Goal: Find specific page/section: Find specific page/section

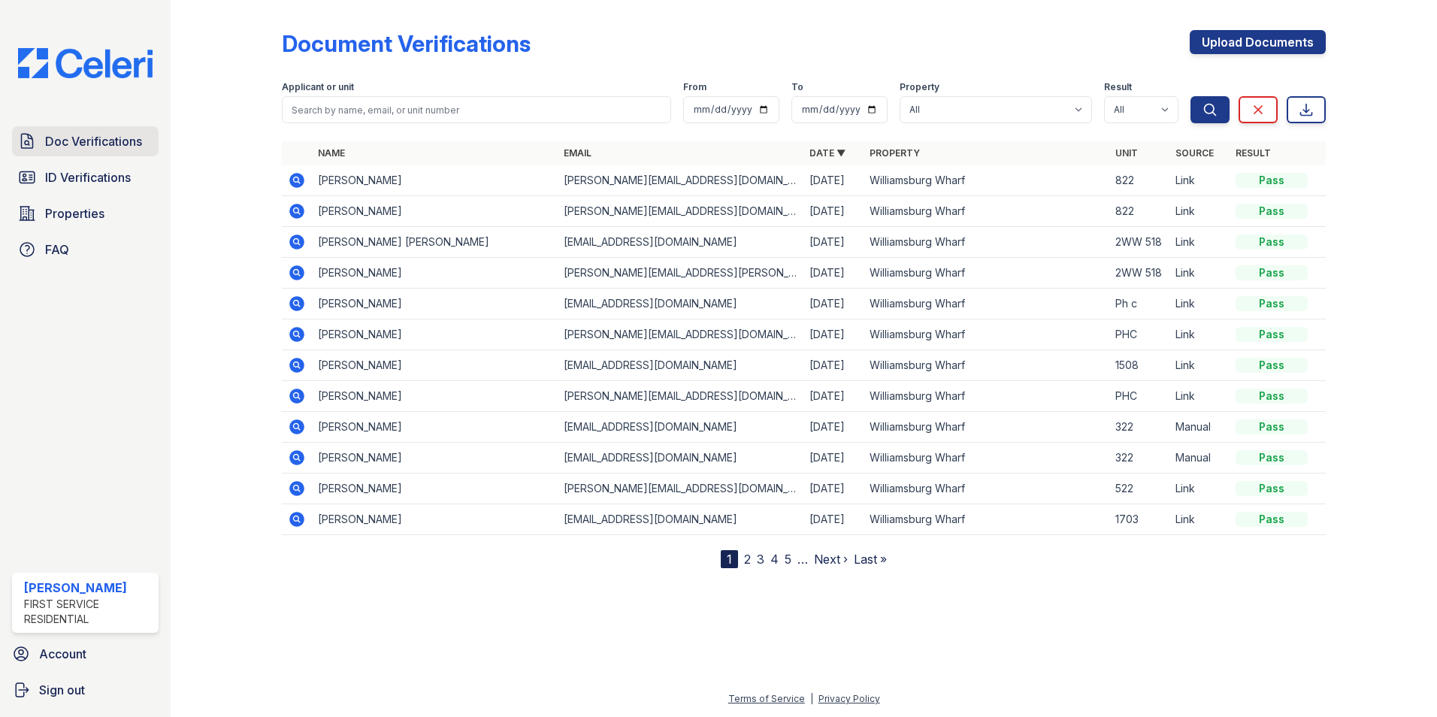
click at [130, 141] on span "Doc Verifications" at bounding box center [93, 141] width 97 height 18
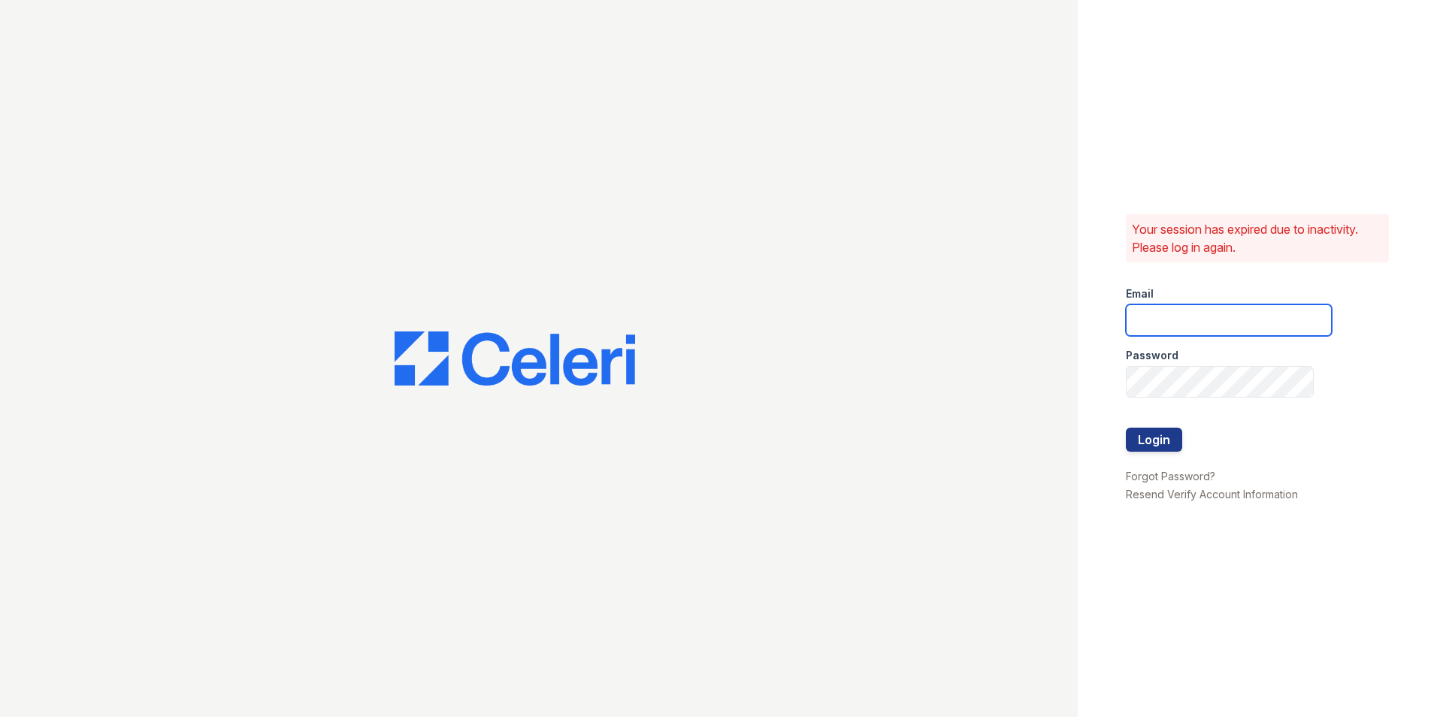
type input "[PERSON_NAME][EMAIL_ADDRESS][PERSON_NAME][PERSON_NAME][DOMAIN_NAME]"
click at [1168, 444] on button "Login" at bounding box center [1153, 440] width 56 height 24
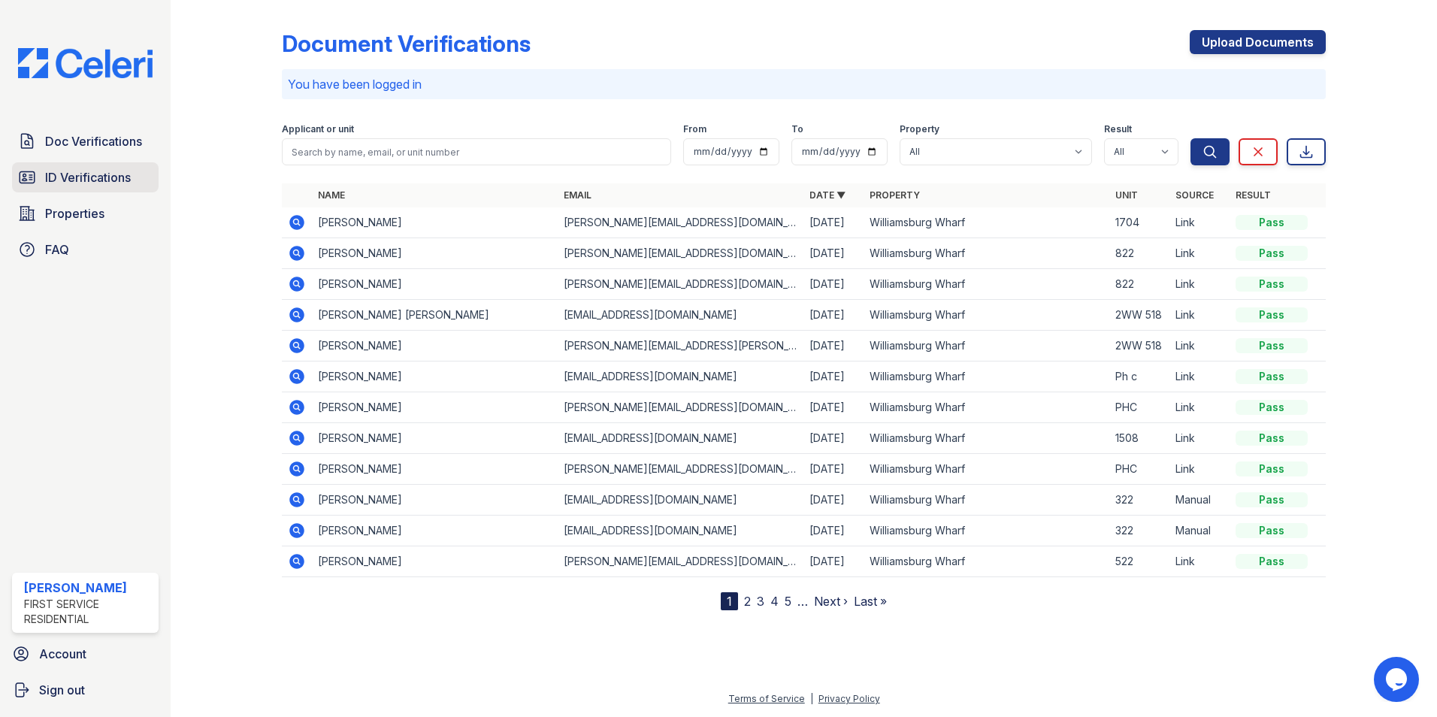
click at [53, 167] on link "ID Verifications" at bounding box center [85, 177] width 147 height 30
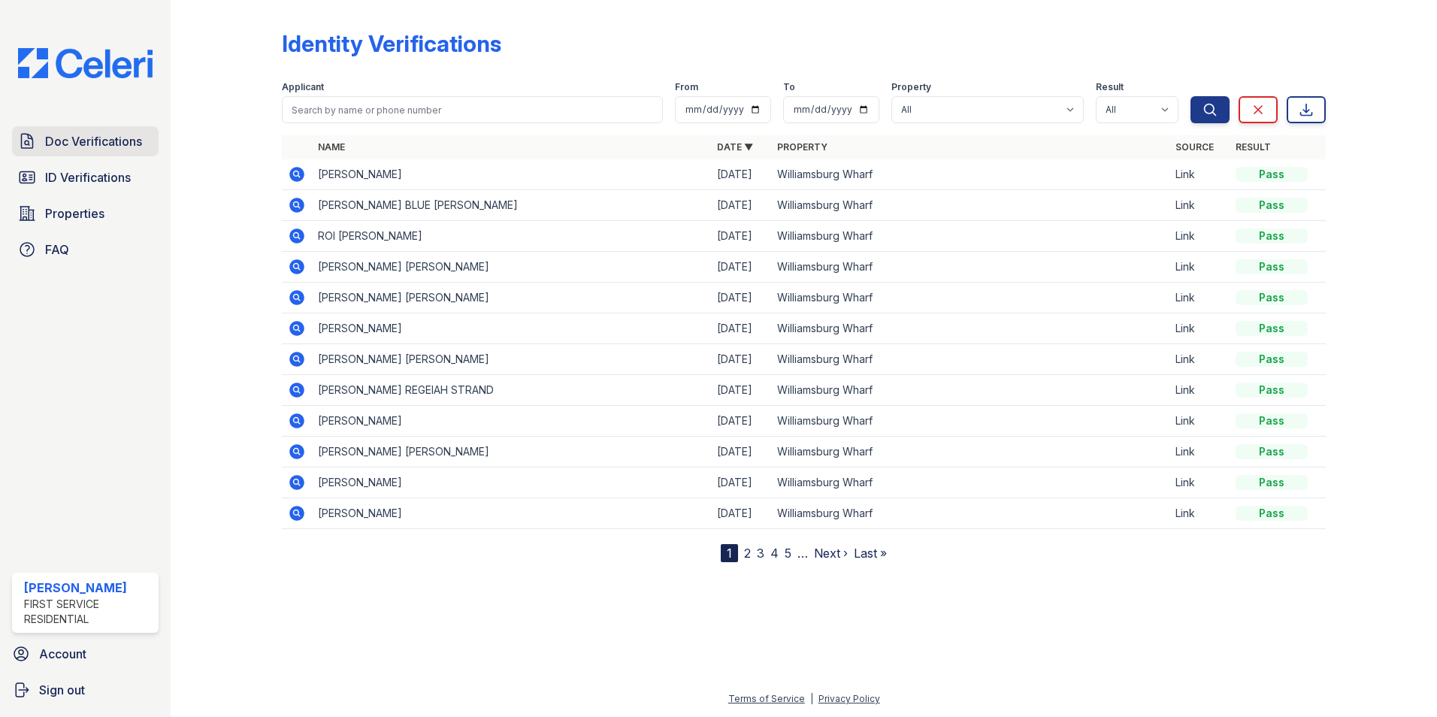
click at [53, 131] on link "Doc Verifications" at bounding box center [85, 141] width 147 height 30
